Goal: Information Seeking & Learning: Learn about a topic

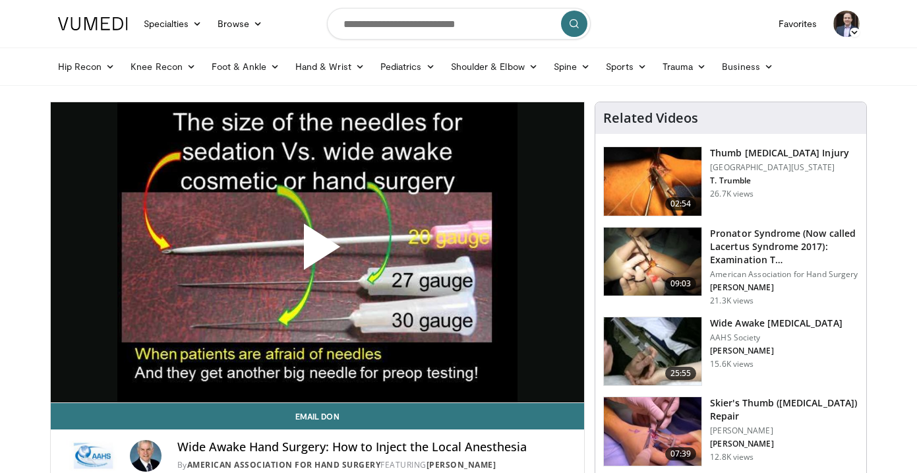
click at [317, 252] on span "Video Player" at bounding box center [317, 252] width 0 height 0
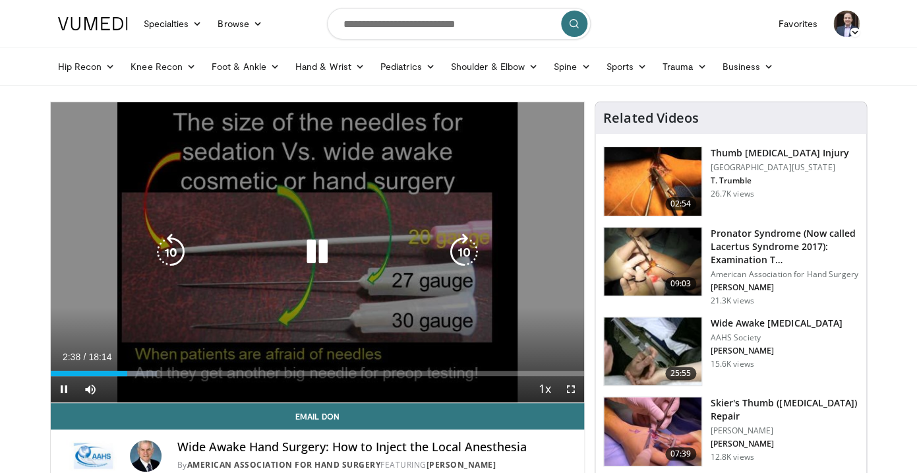
click at [317, 250] on icon "Video Player" at bounding box center [317, 251] width 37 height 37
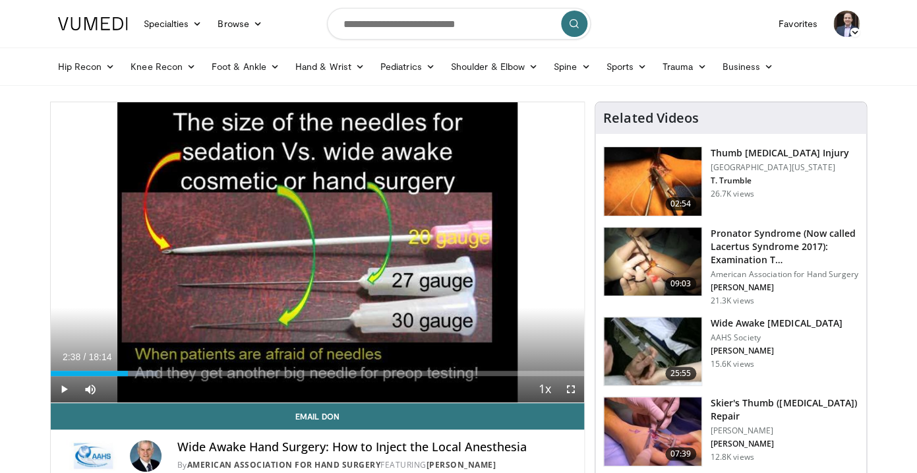
click at [113, 23] on img at bounding box center [93, 23] width 70 height 13
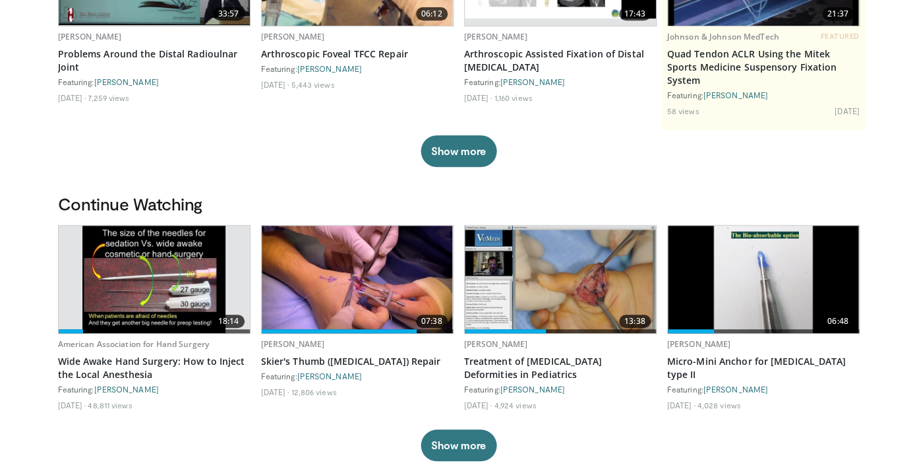
scroll to position [217, 0]
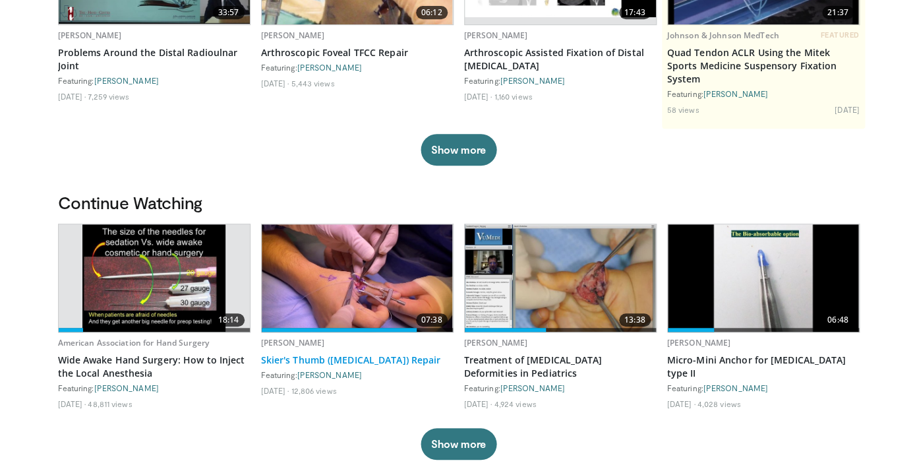
click at [348, 353] on link "Skier's Thumb ([MEDICAL_DATA]) Repair" at bounding box center [357, 359] width 193 height 13
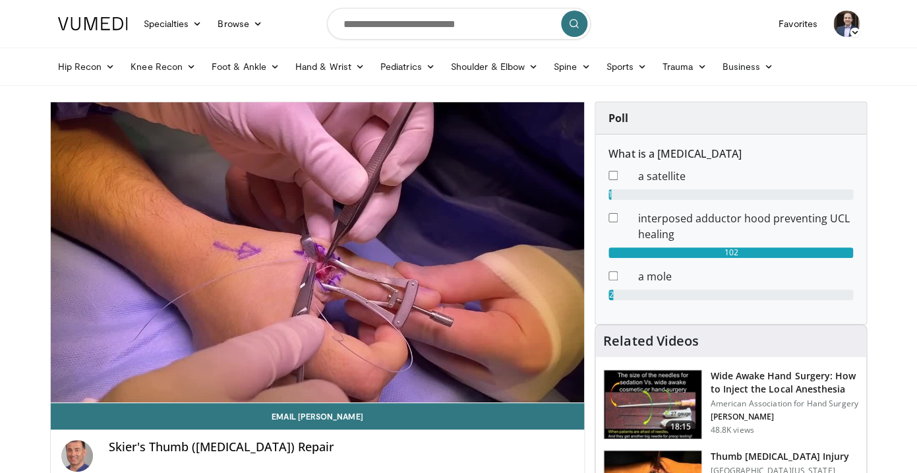
click at [107, 30] on link at bounding box center [93, 23] width 86 height 37
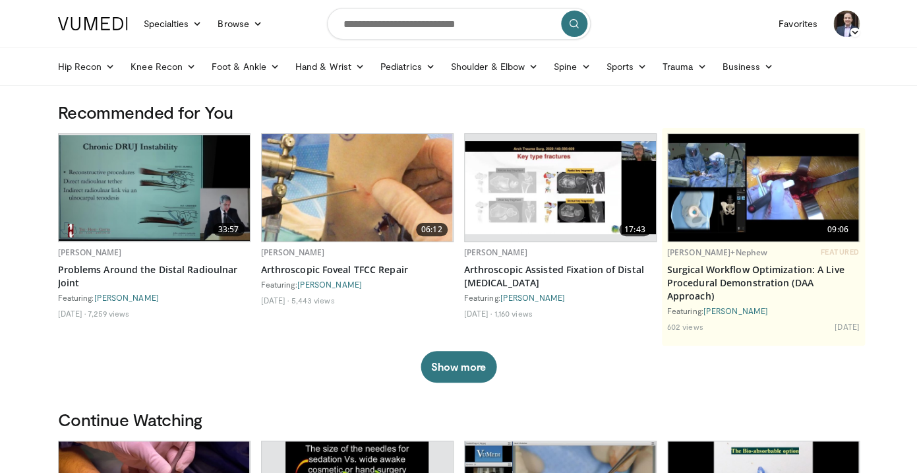
click at [840, 20] on img at bounding box center [847, 24] width 26 height 26
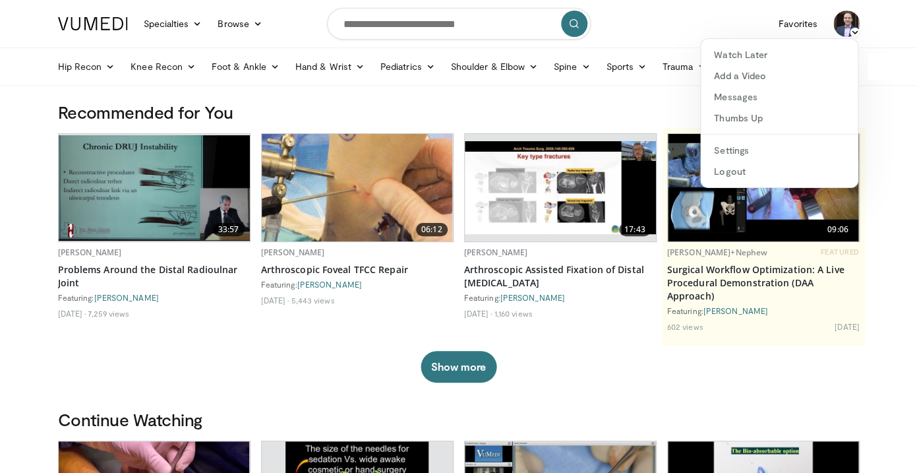
click at [635, 396] on div "Recommended for You 33:57 Eloy Tabeayo Problems Around the Distal Radioulnar Jo…" at bounding box center [459, 255] width 818 height 307
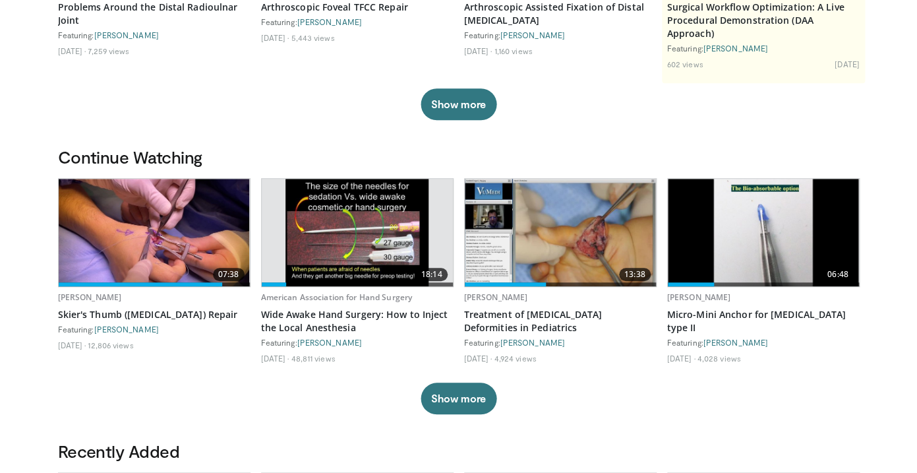
scroll to position [263, 0]
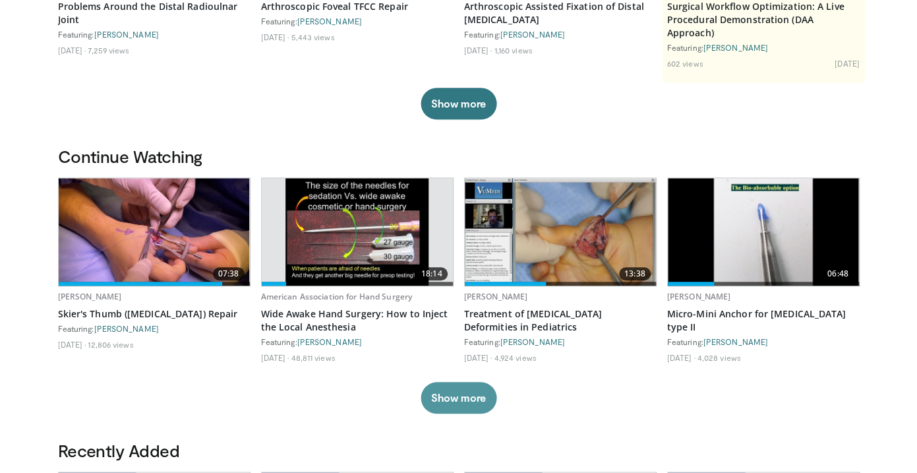
click at [470, 404] on button "Show more" at bounding box center [459, 398] width 76 height 32
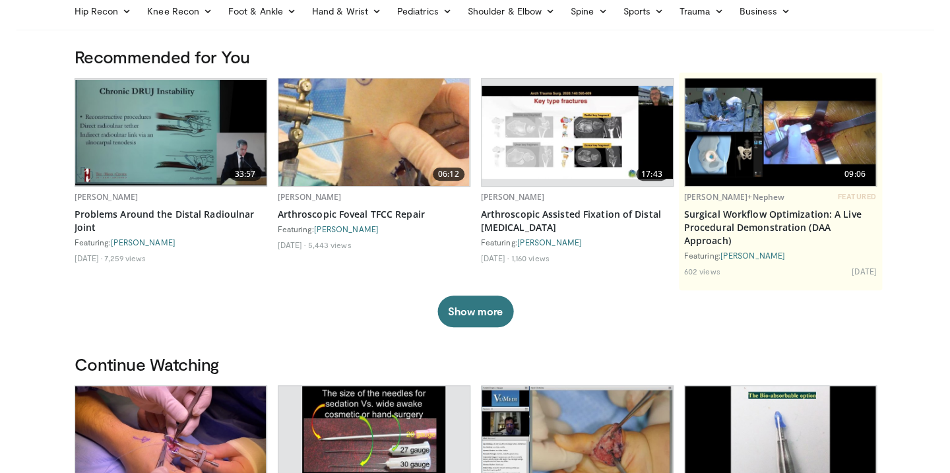
scroll to position [0, 0]
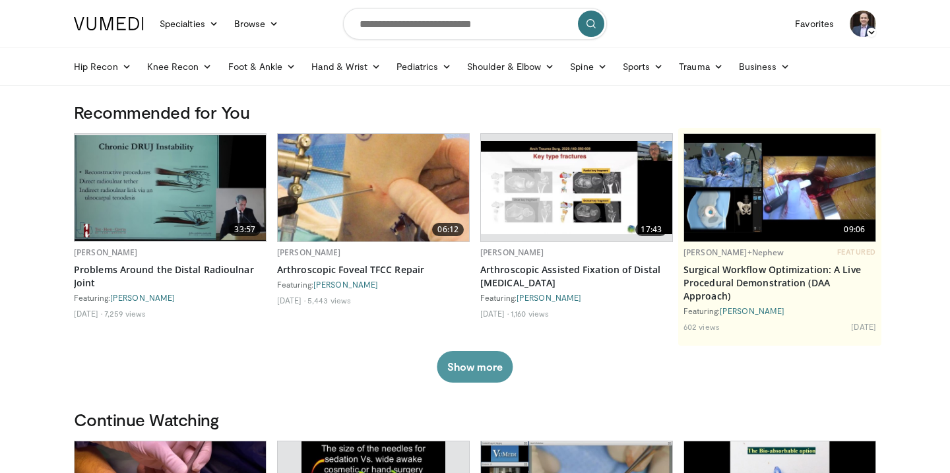
click at [470, 372] on button "Show more" at bounding box center [475, 367] width 76 height 32
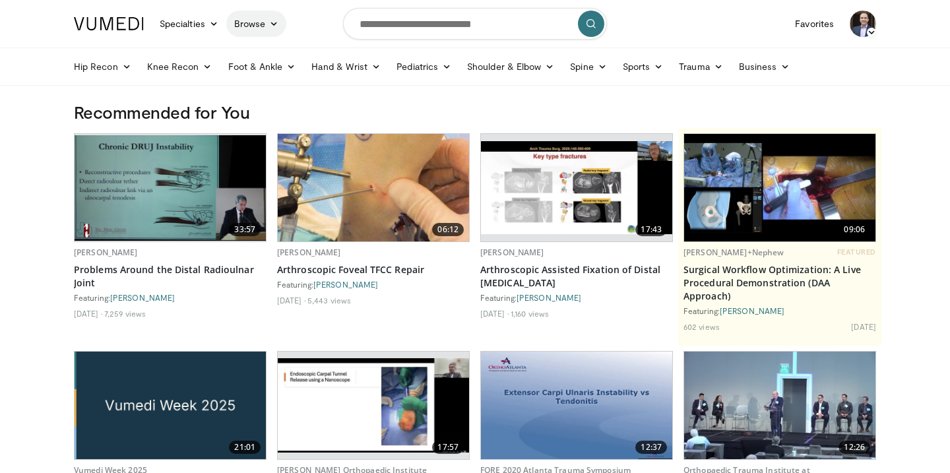
click at [255, 24] on link "Browse" at bounding box center [256, 24] width 61 height 26
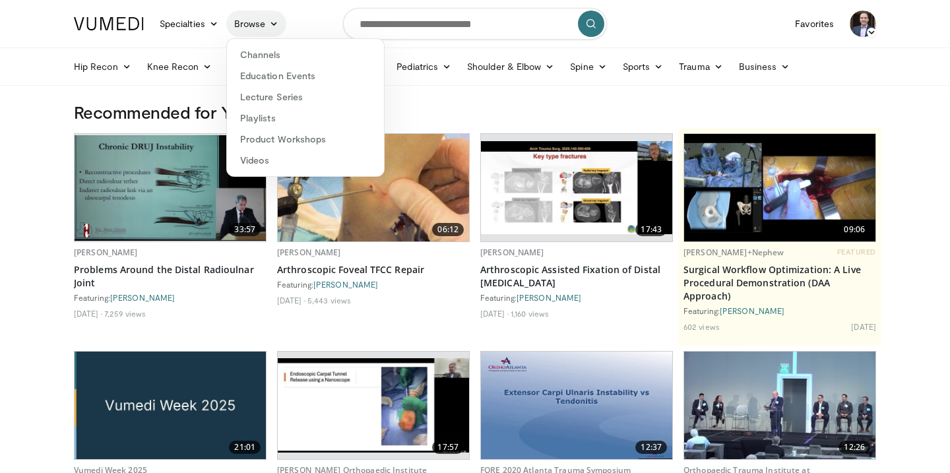
click at [255, 24] on link "Browse" at bounding box center [256, 24] width 61 height 26
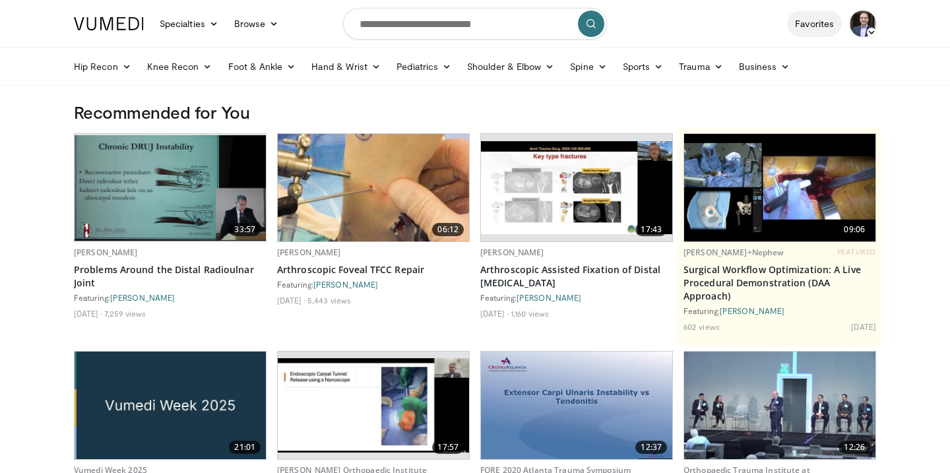
click at [838, 22] on link "Favorites" at bounding box center [814, 24] width 55 height 26
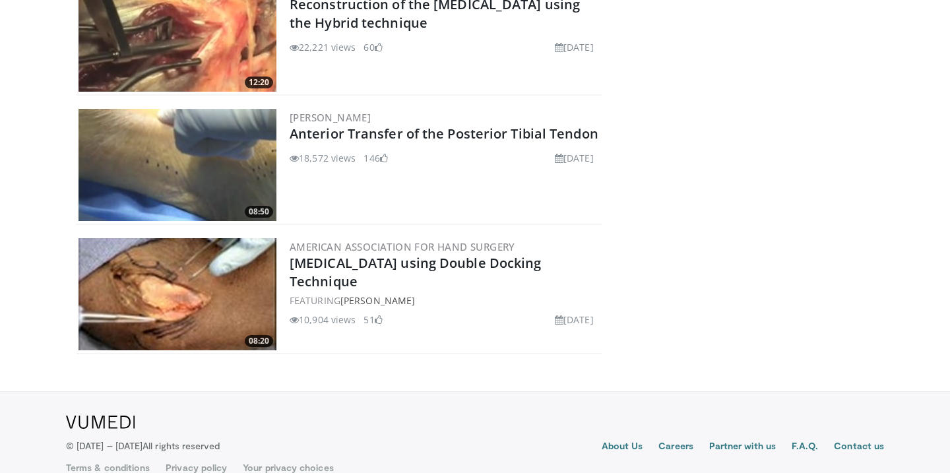
scroll to position [339, 0]
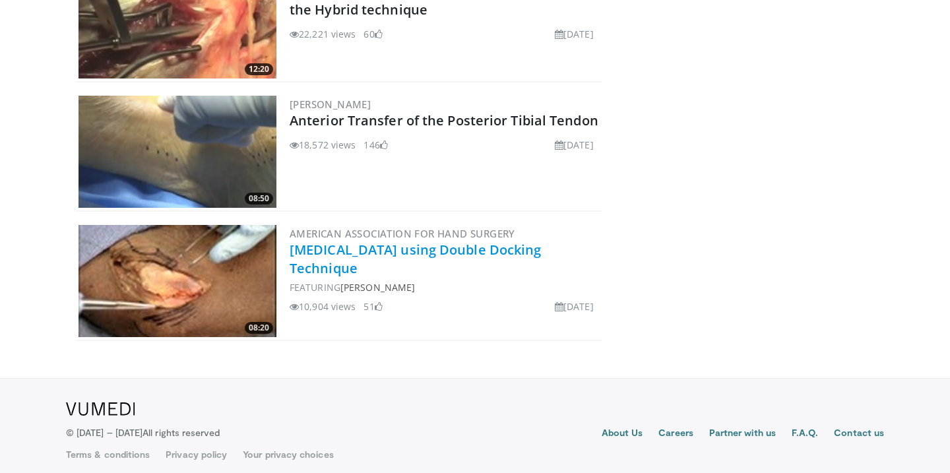
click at [436, 247] on link "UCL Reconstruction using Double Docking Technique" at bounding box center [416, 259] width 252 height 36
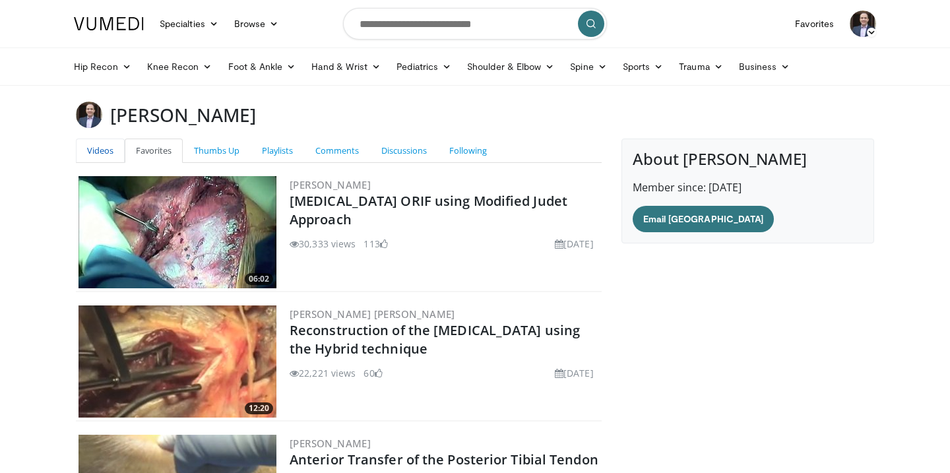
click at [97, 148] on link "Videos" at bounding box center [100, 150] width 49 height 24
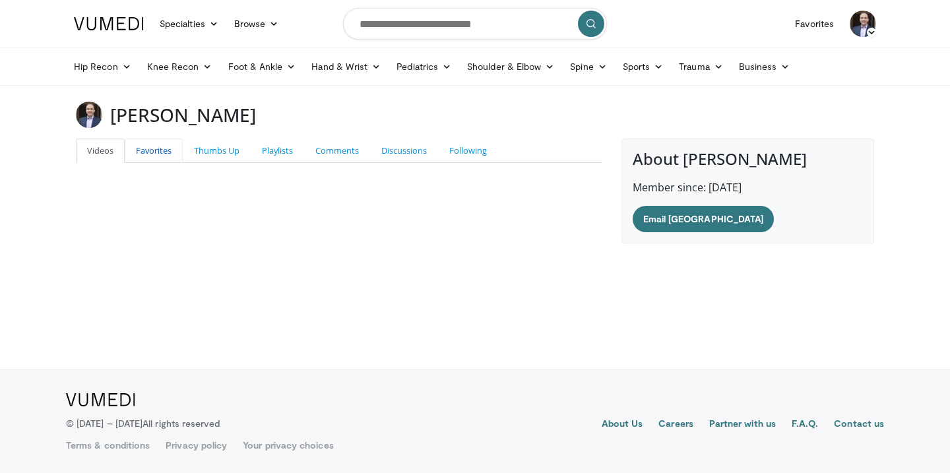
click at [170, 150] on link "Favorites" at bounding box center [154, 150] width 58 height 24
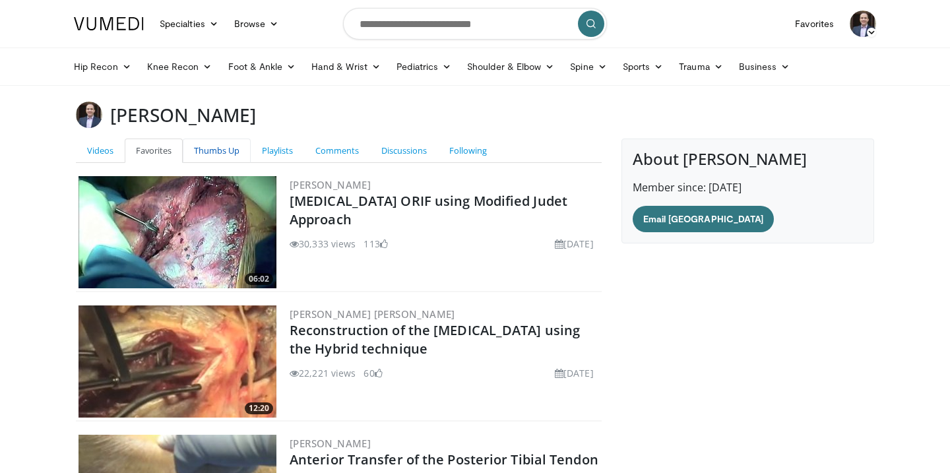
click at [222, 147] on link "Thumbs Up" at bounding box center [217, 150] width 68 height 24
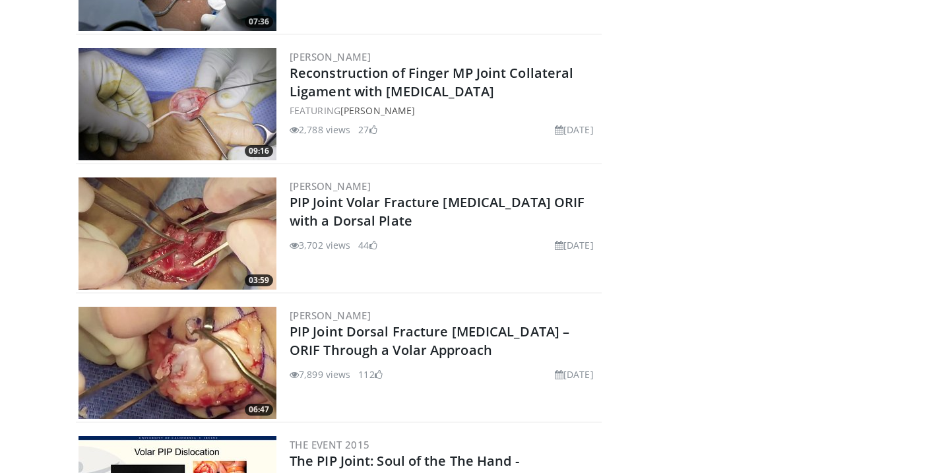
scroll to position [781, 0]
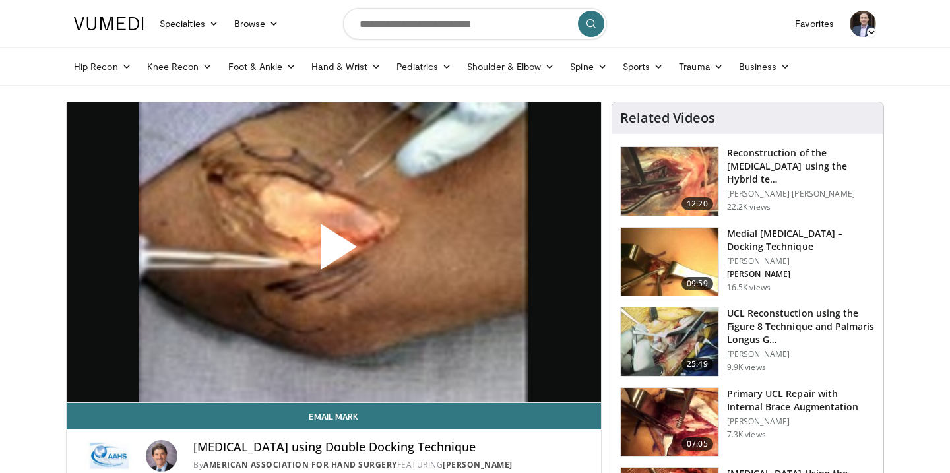
click at [334, 252] on span "Video Player" at bounding box center [334, 252] width 0 height 0
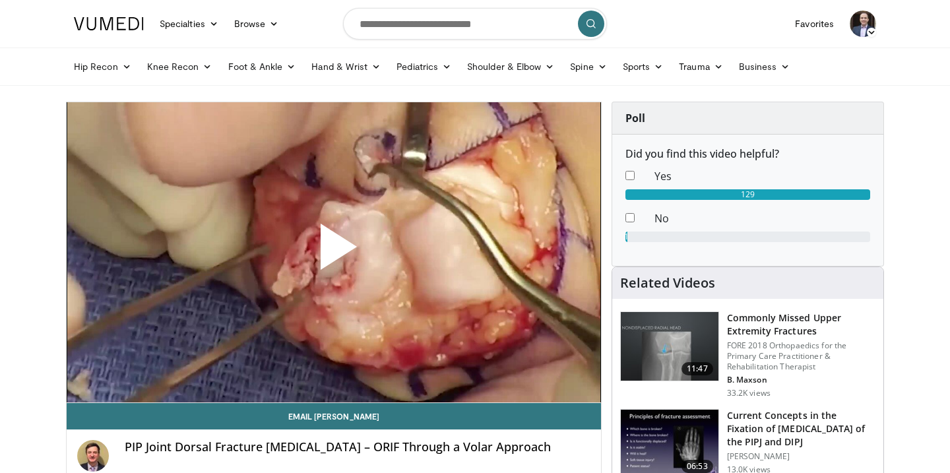
click at [334, 252] on span "Video Player" at bounding box center [334, 252] width 0 height 0
